Goal: Transaction & Acquisition: Purchase product/service

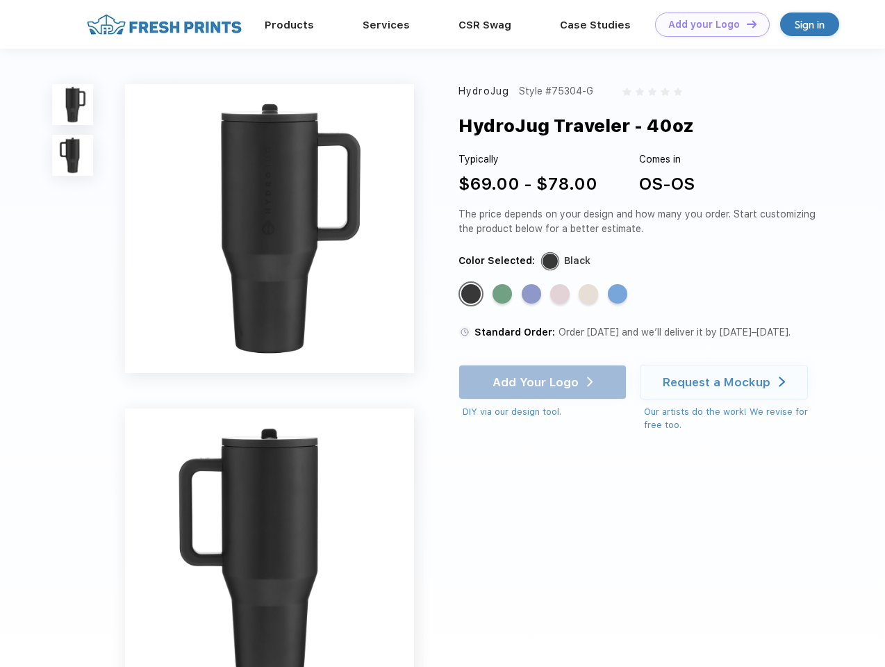
click at [707, 24] on link "Add your Logo Design Tool" at bounding box center [712, 25] width 115 height 24
click at [0, 0] on div "Design Tool" at bounding box center [0, 0] width 0 height 0
click at [746, 24] on link "Add your Logo Design Tool" at bounding box center [712, 25] width 115 height 24
click at [73, 104] on img at bounding box center [72, 104] width 41 height 41
click at [73, 156] on img at bounding box center [72, 155] width 41 height 41
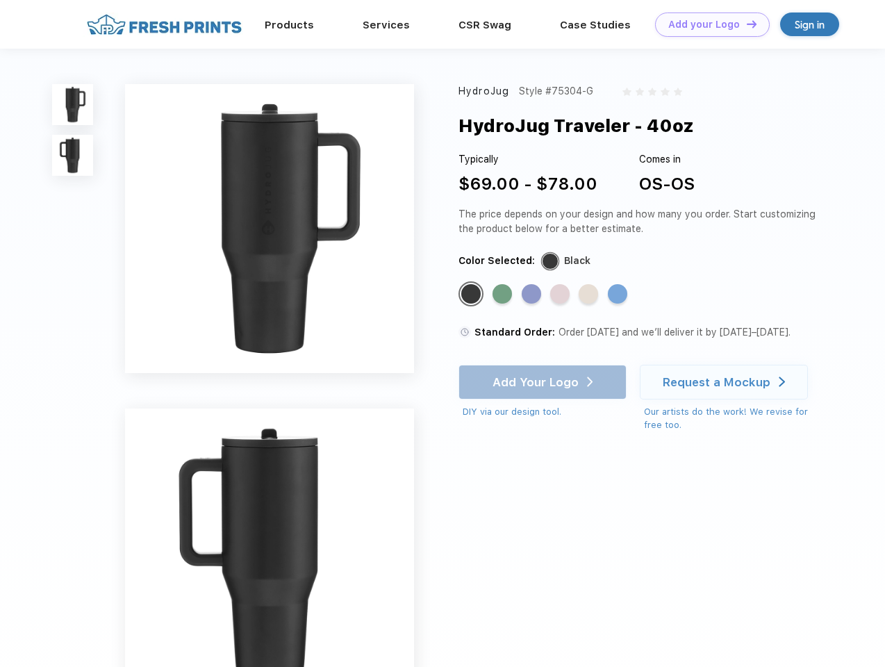
click at [473, 295] on div "Standard Color" at bounding box center [470, 293] width 19 height 19
click at [504, 295] on div "Standard Color" at bounding box center [502, 293] width 19 height 19
click at [533, 295] on div "Standard Color" at bounding box center [531, 293] width 19 height 19
click at [562, 295] on div "Standard Color" at bounding box center [559, 293] width 19 height 19
click at [590, 295] on div "Standard Color" at bounding box center [588, 293] width 19 height 19
